Goal: Task Accomplishment & Management: Manage account settings

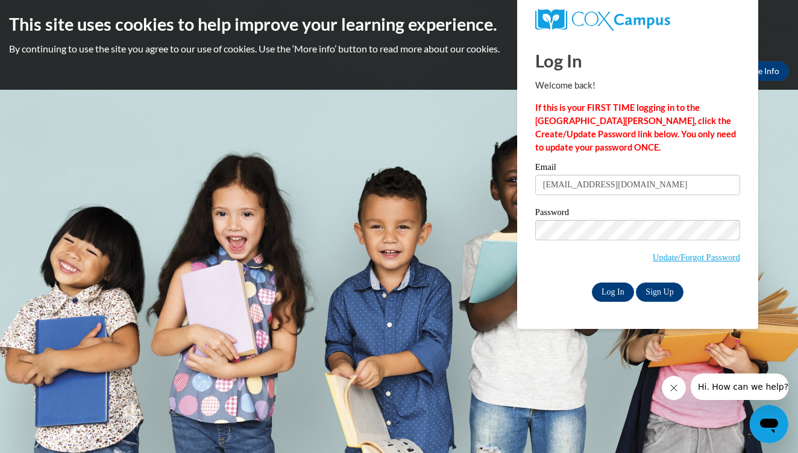
click at [603, 292] on input "Log In" at bounding box center [613, 292] width 42 height 19
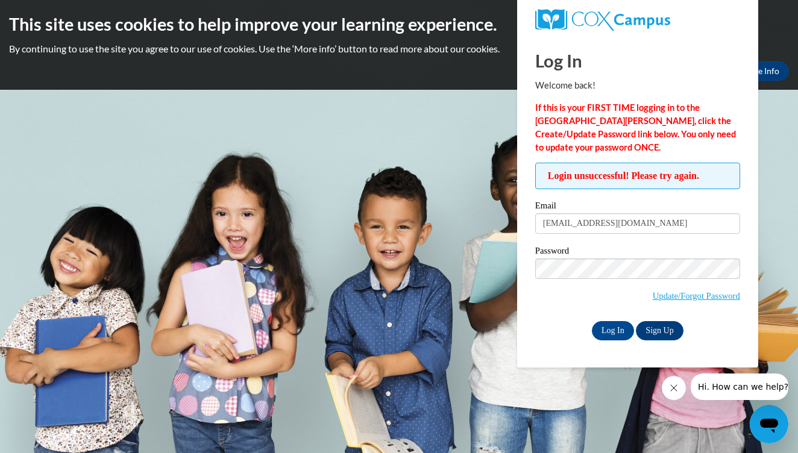
click at [412, 139] on body "This site uses cookies to help improve your learning experience. By continuing …" at bounding box center [399, 226] width 798 height 453
click at [670, 386] on icon "Close message from company" at bounding box center [674, 388] width 10 height 10
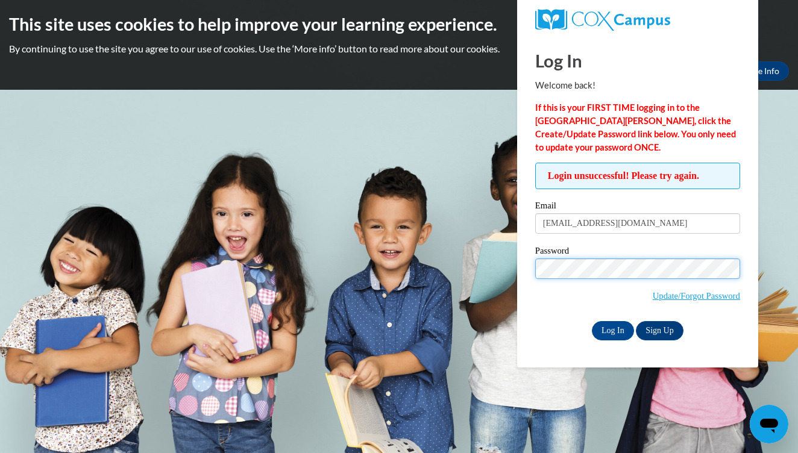
click at [612, 330] on input "Log In" at bounding box center [613, 330] width 42 height 19
